Goal: Communication & Community: Answer question/provide support

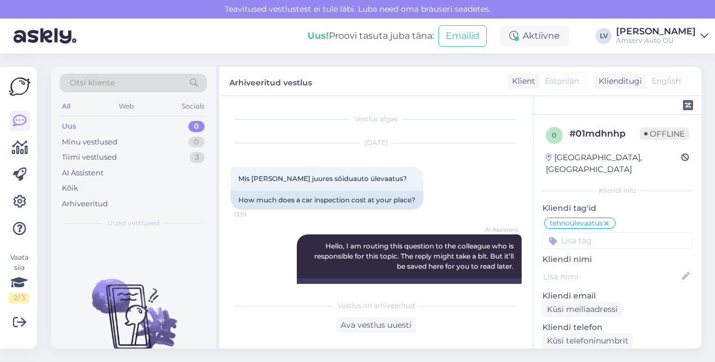
scroll to position [1011, 0]
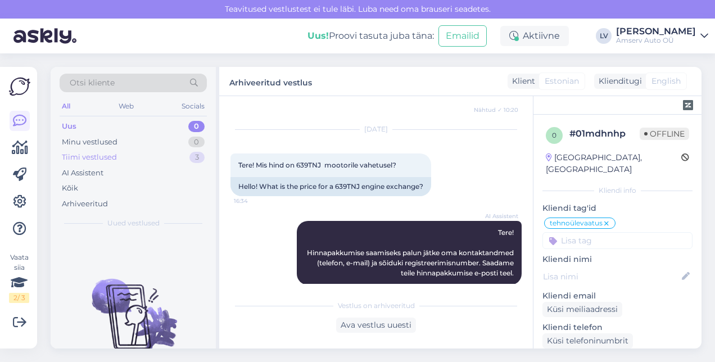
click at [128, 155] on div "Tiimi vestlused 3" at bounding box center [133, 157] width 147 height 16
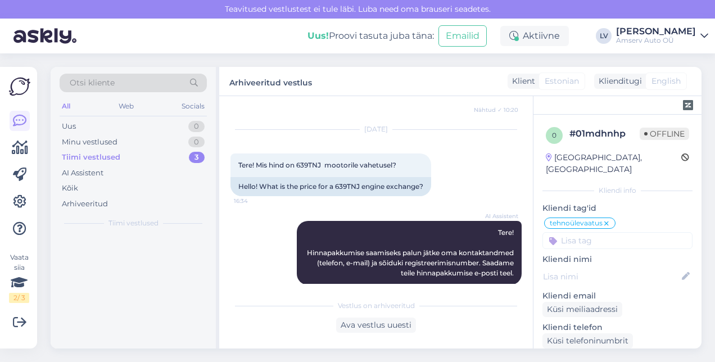
click at [128, 155] on div "Tiimi vestlused 3" at bounding box center [133, 157] width 147 height 16
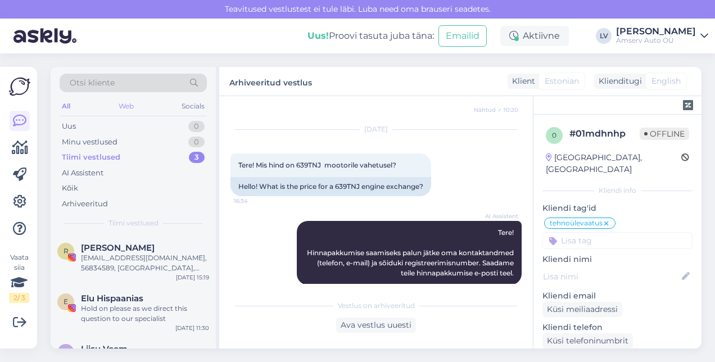
click at [128, 104] on div "Web" at bounding box center [126, 106] width 20 height 15
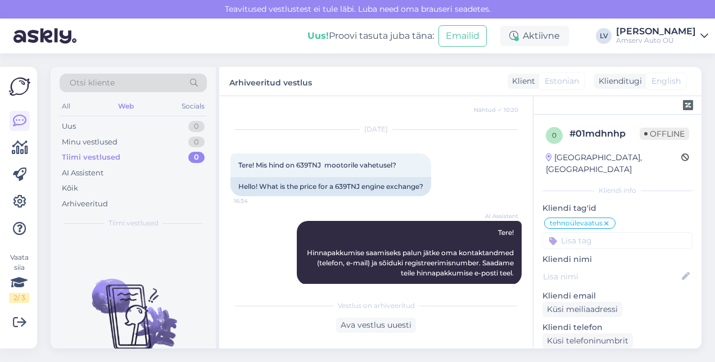
click at [111, 156] on div "Tiimi vestlused" at bounding box center [91, 157] width 58 height 11
click at [89, 183] on div "Kõik" at bounding box center [133, 188] width 147 height 16
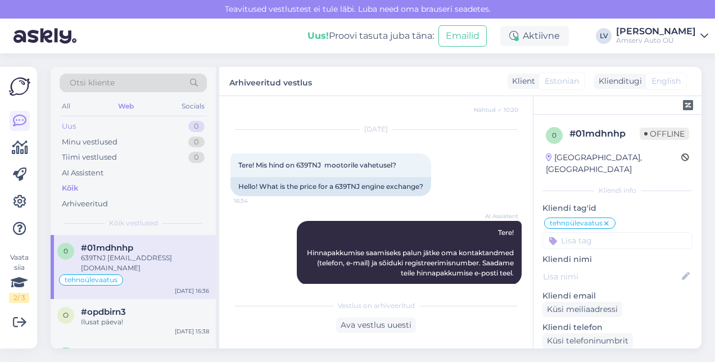
click at [94, 122] on div "Uus 0" at bounding box center [133, 127] width 147 height 16
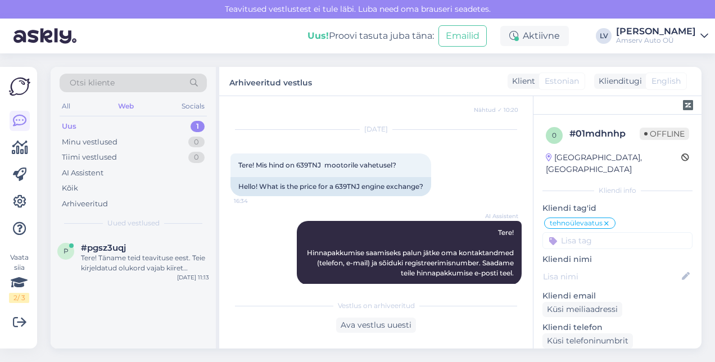
click at [133, 123] on div "Uus 1" at bounding box center [133, 127] width 147 height 16
click at [151, 268] on div "Tere! Täname teid teavituse eest. Teie kirjeldatud olukord vajab kiiret sekkumi…" at bounding box center [145, 263] width 128 height 20
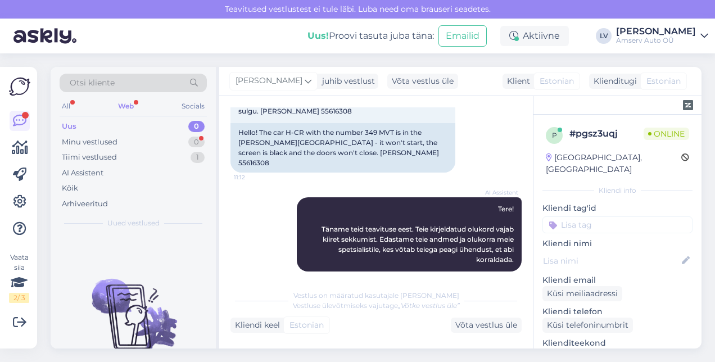
scroll to position [233, 0]
